Goal: Communication & Community: Ask a question

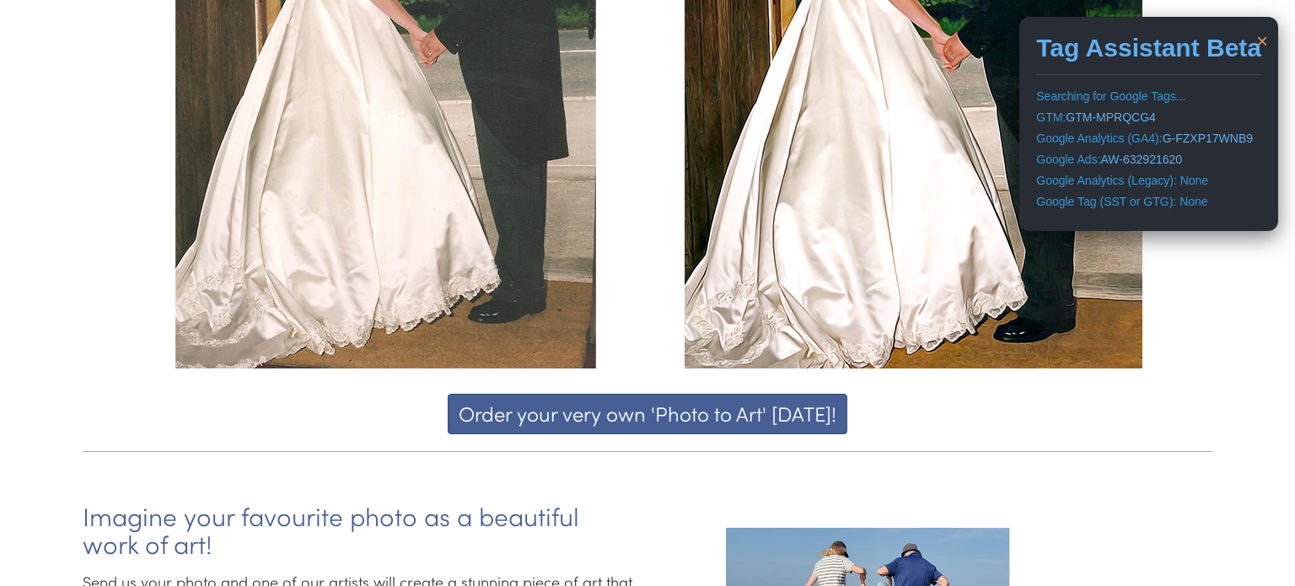
scroll to position [186, 0]
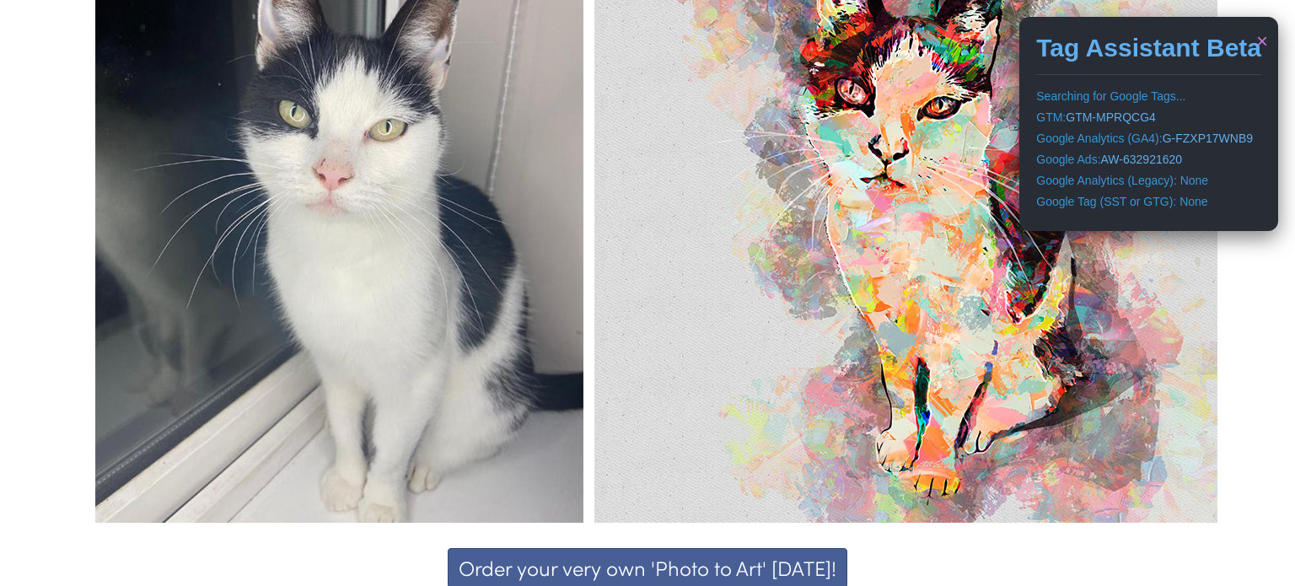
click at [1260, 38] on div "×" at bounding box center [1262, 41] width 12 height 29
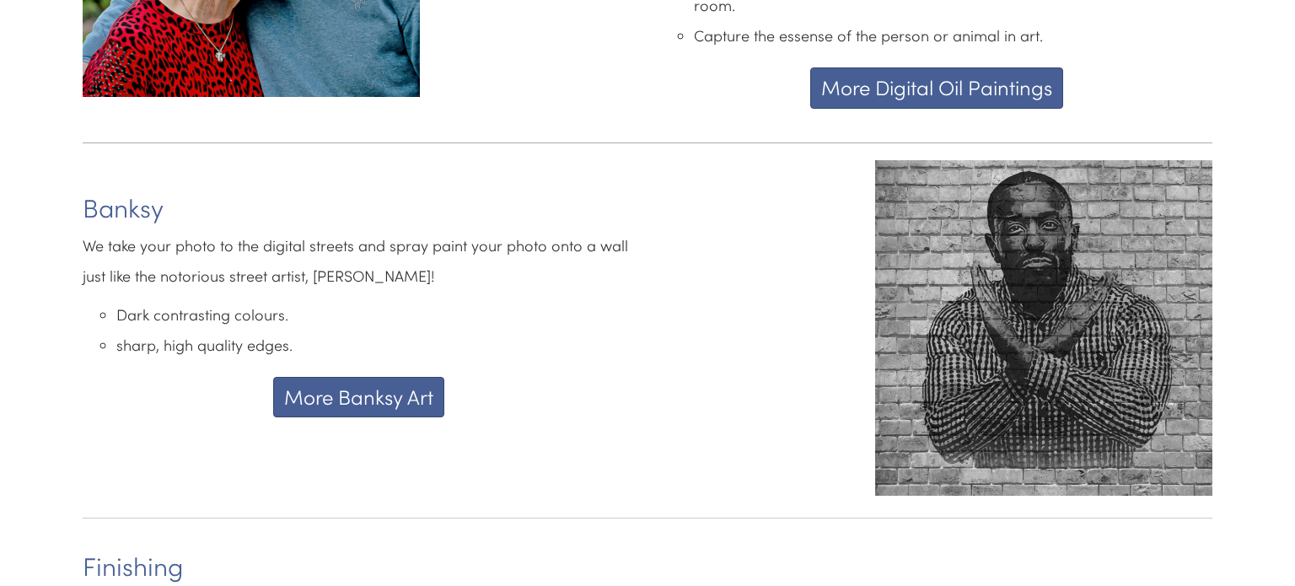
scroll to position [4167, 0]
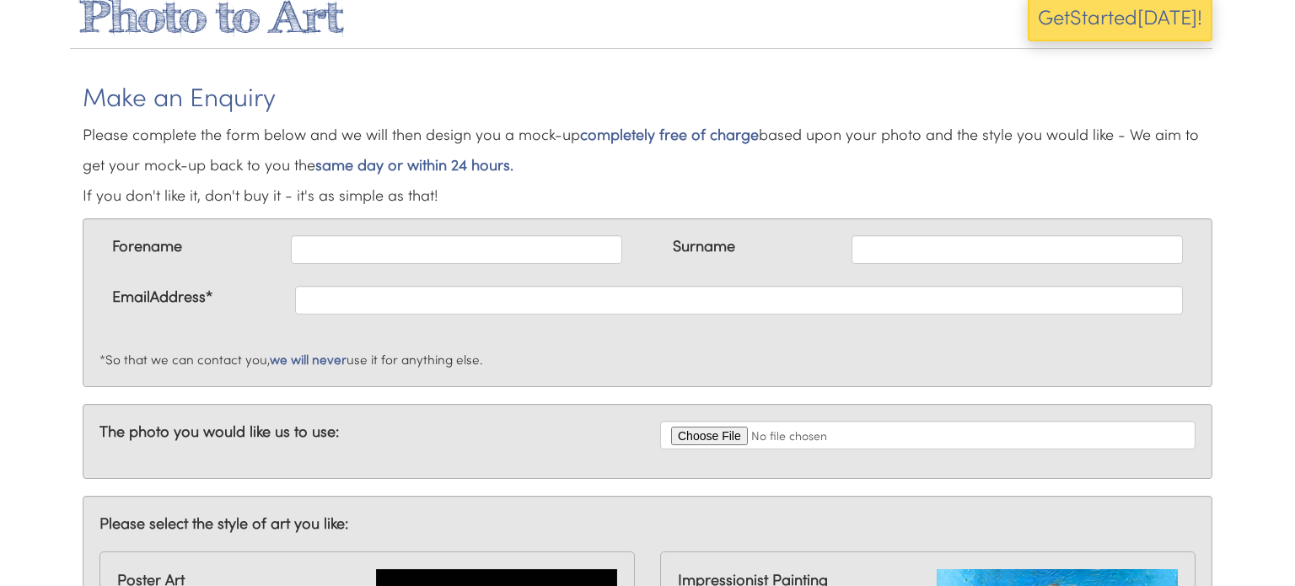
scroll to position [41, 0]
